Goal: Information Seeking & Learning: Learn about a topic

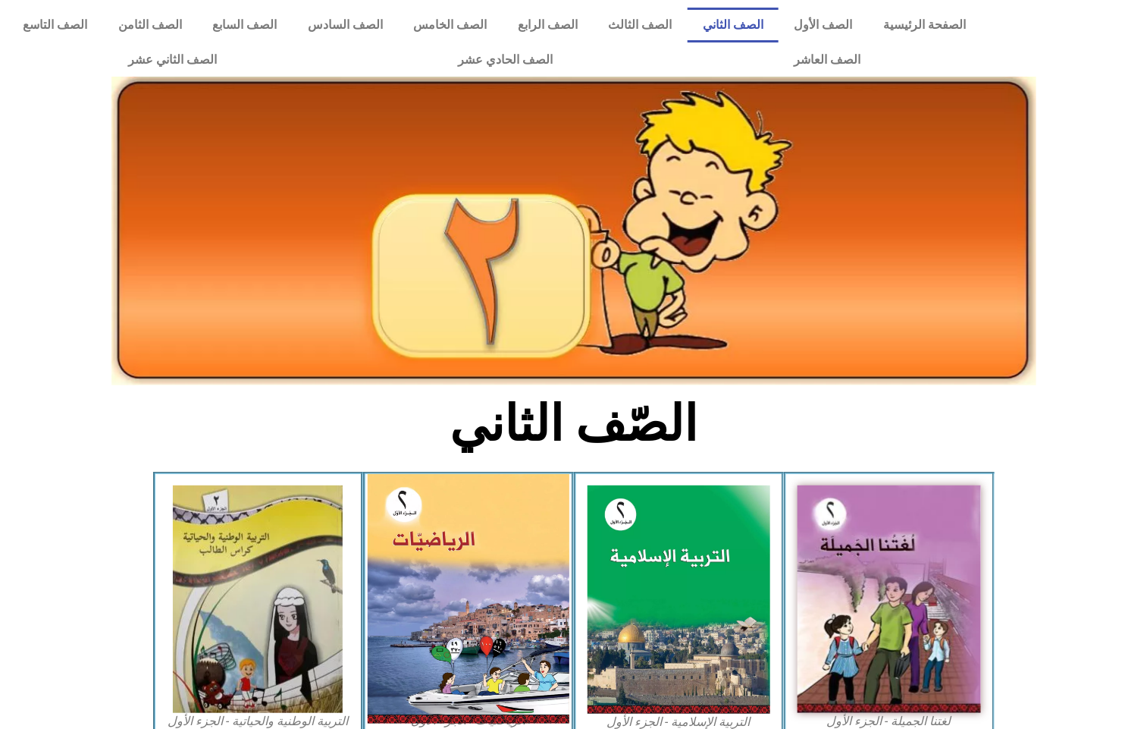
click at [506, 544] on img at bounding box center [469, 598] width 202 height 249
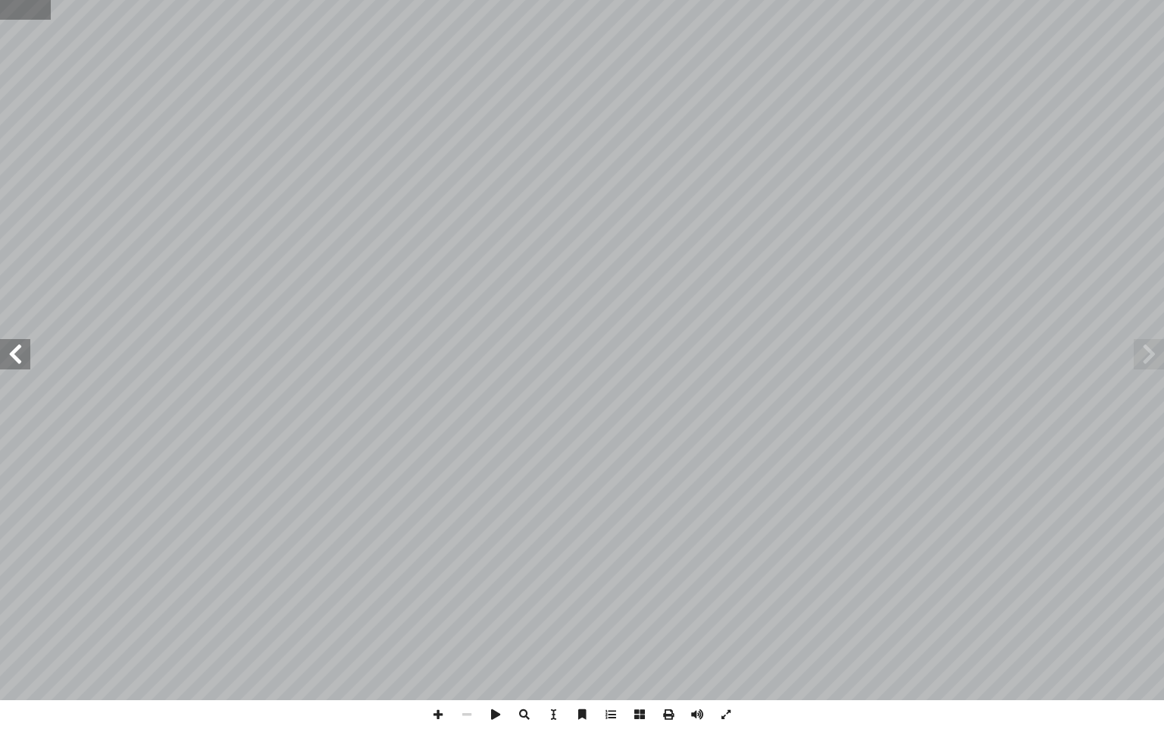
click at [18, 7] on input "text" at bounding box center [25, 10] width 50 height 20
type input "**"
click at [27, 364] on span at bounding box center [15, 354] width 30 height 30
click at [17, 353] on span at bounding box center [15, 354] width 30 height 30
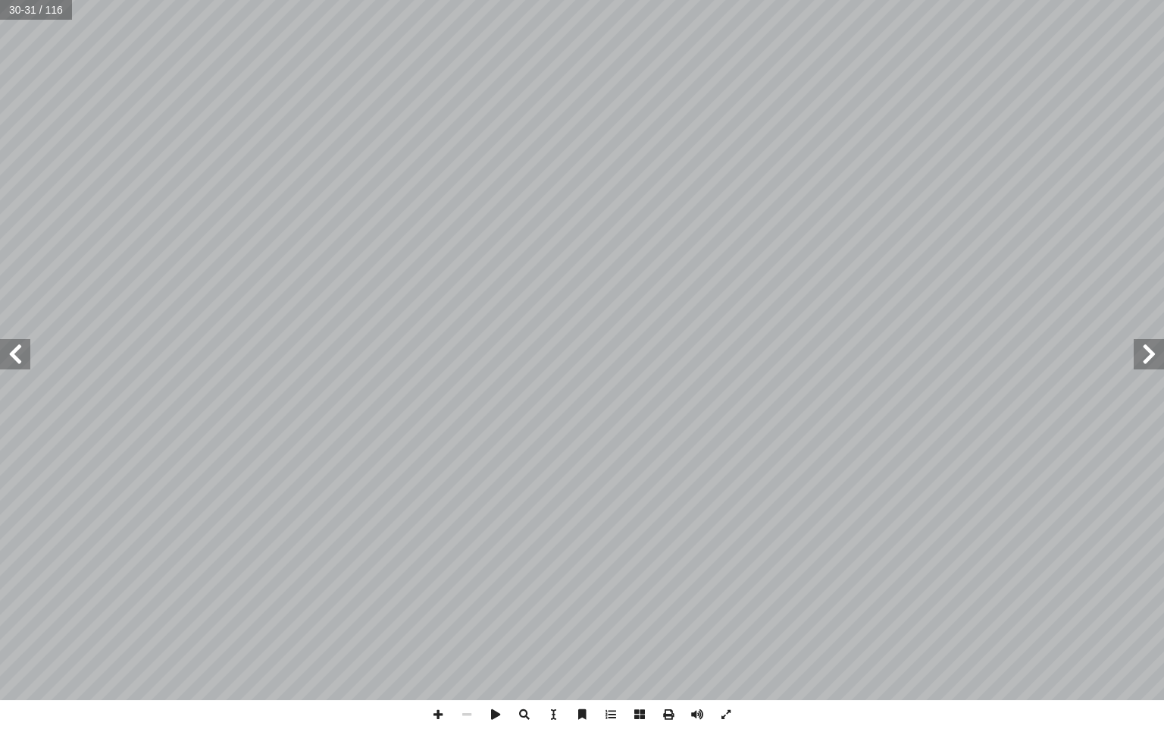
click at [1163, 351] on span at bounding box center [1149, 354] width 30 height 30
click at [433, 712] on span at bounding box center [438, 714] width 29 height 29
click at [439, 717] on span at bounding box center [438, 714] width 29 height 29
